Goal: Check status: Check status

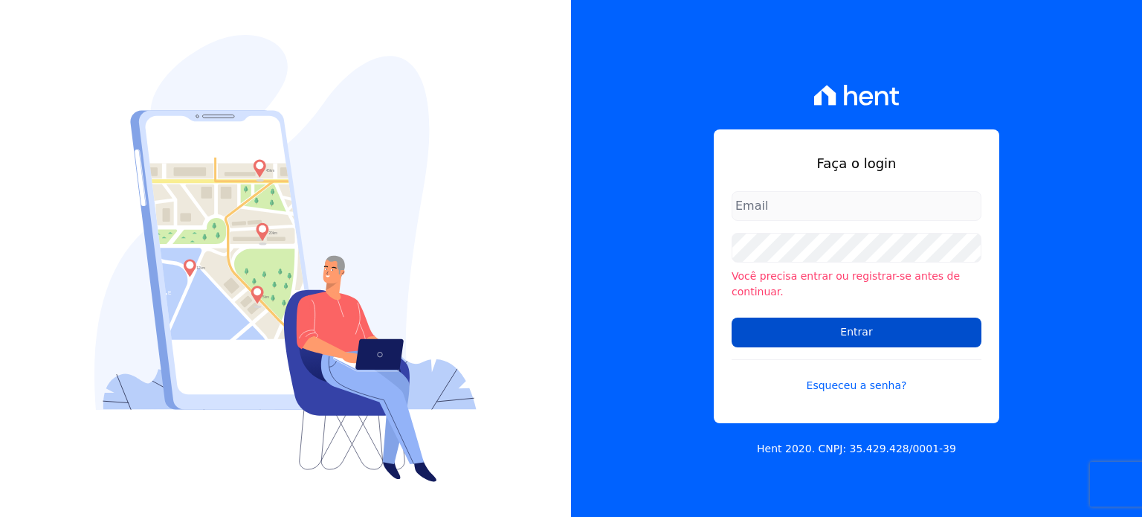
type input "natalie.pereira@habrasconstrutora.com.br"
click at [842, 323] on input "Entrar" at bounding box center [857, 333] width 250 height 30
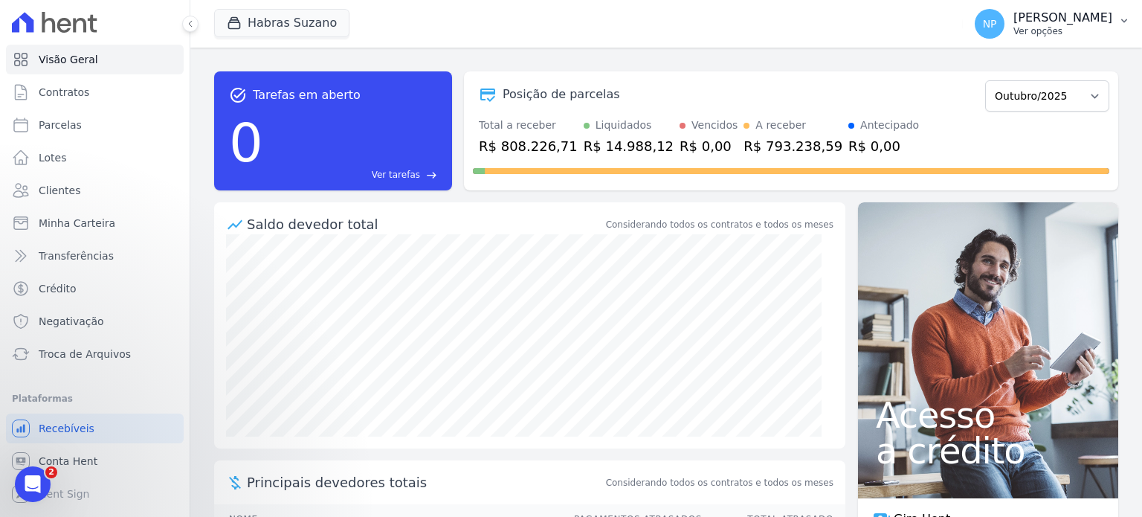
click at [1047, 24] on p "[PERSON_NAME]" at bounding box center [1063, 17] width 99 height 15
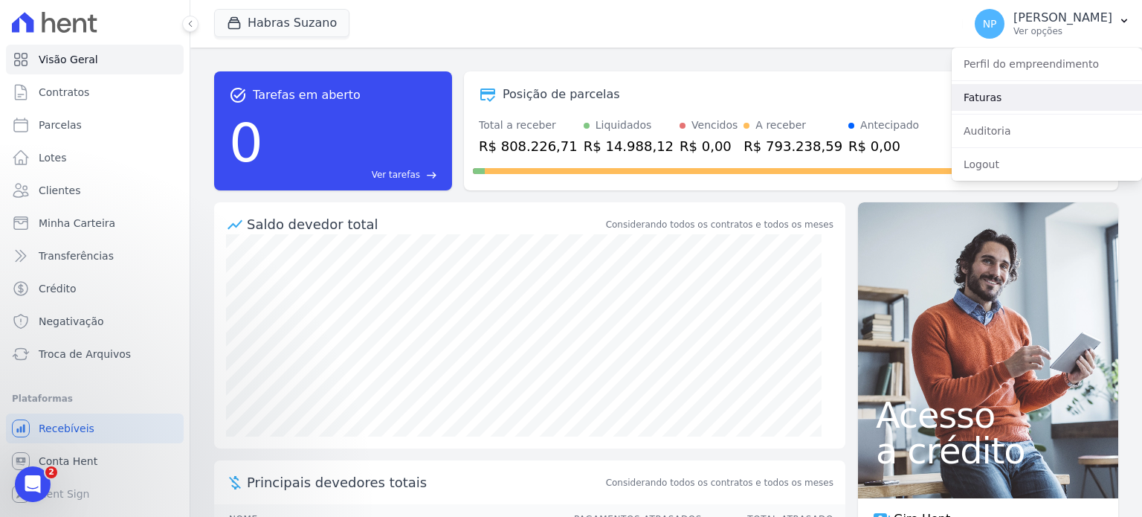
click at [1008, 95] on link "Faturas" at bounding box center [1047, 97] width 190 height 27
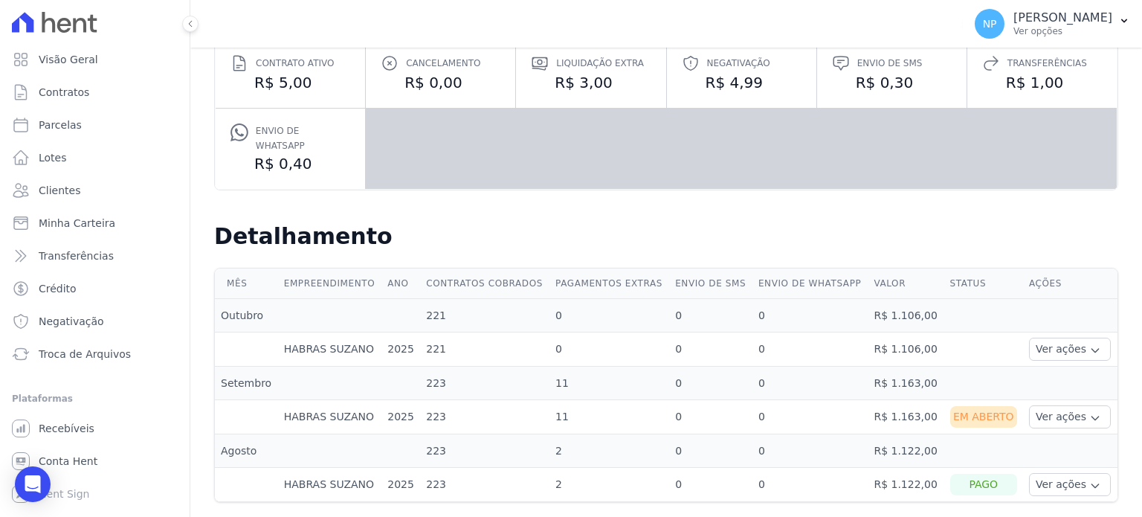
scroll to position [203, 0]
click at [1049, 408] on button "Ver ações" at bounding box center [1070, 416] width 82 height 23
click at [1045, 431] on link "Ver detalhes" at bounding box center [1090, 439] width 110 height 16
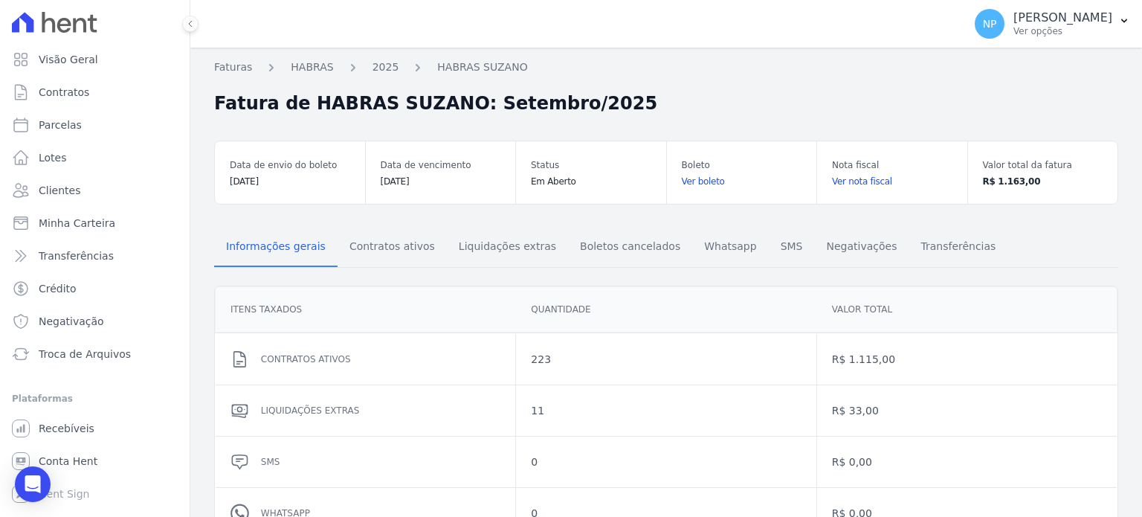
click at [696, 179] on link "Ver boleto" at bounding box center [742, 181] width 120 height 15
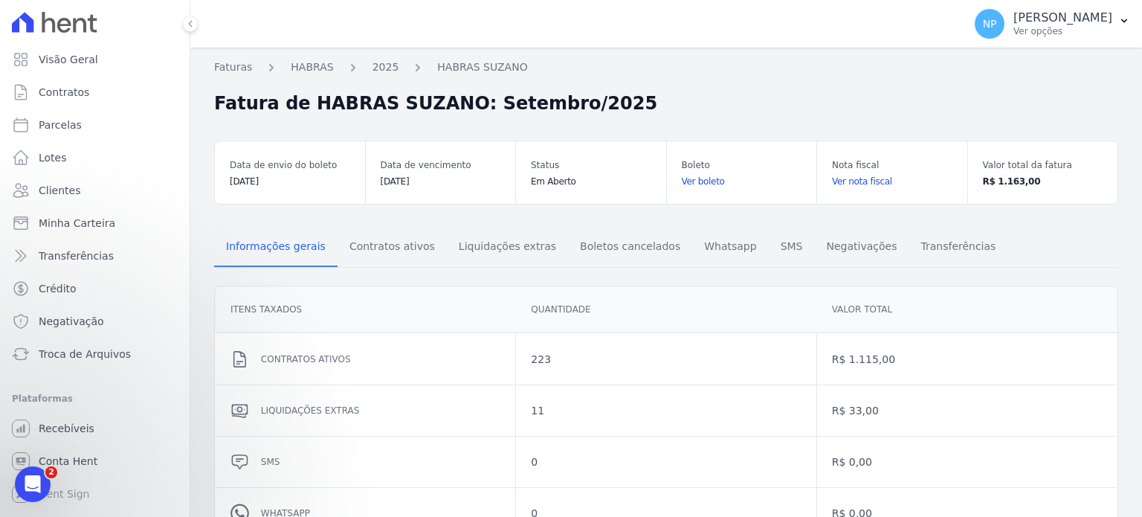
click at [863, 182] on link "Ver nota fiscal" at bounding box center [892, 181] width 120 height 15
click at [44, 61] on span "Visão Geral" at bounding box center [68, 59] width 59 height 15
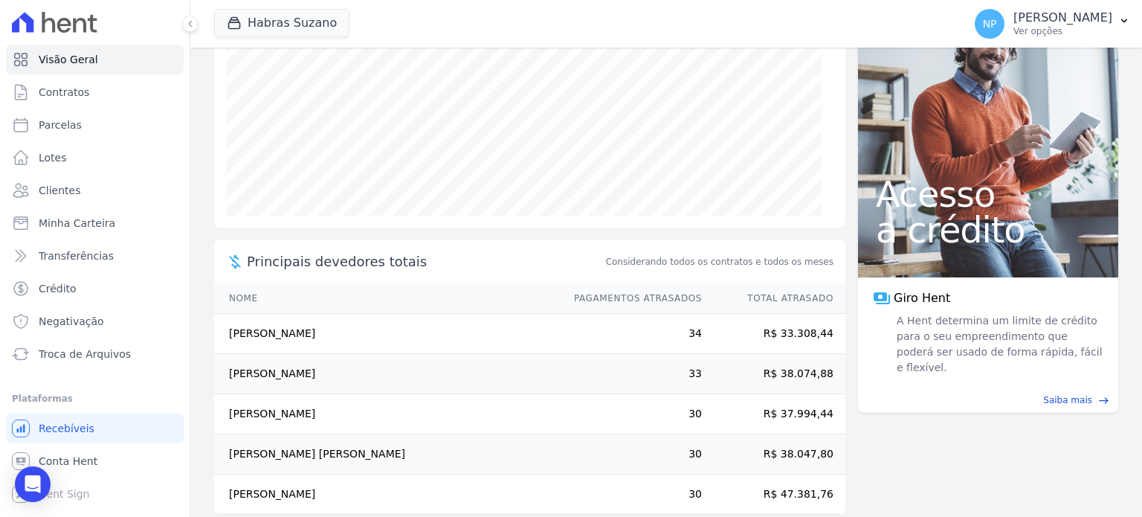
scroll to position [241, 0]
